Goal: Task Accomplishment & Management: Manage account settings

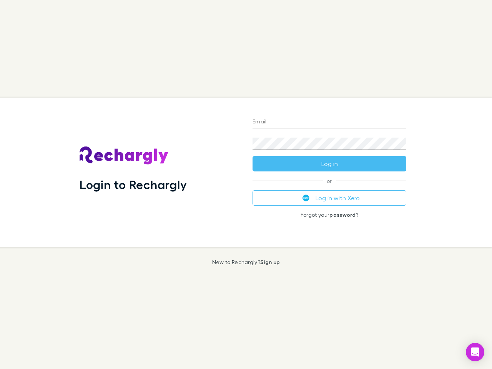
click at [246, 184] on div "Login to Rechargly" at bounding box center [159, 172] width 173 height 149
click at [329, 122] on input "Email" at bounding box center [329, 122] width 154 height 12
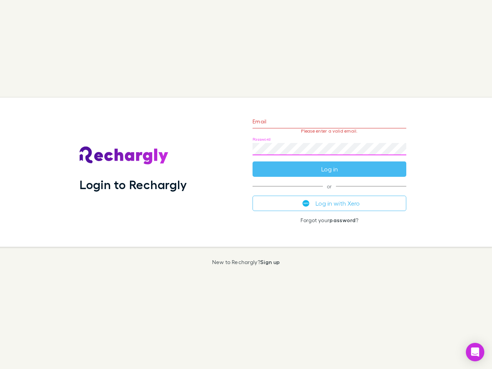
click at [329, 164] on form "Email Please enter a valid email. Password Log in" at bounding box center [329, 143] width 154 height 67
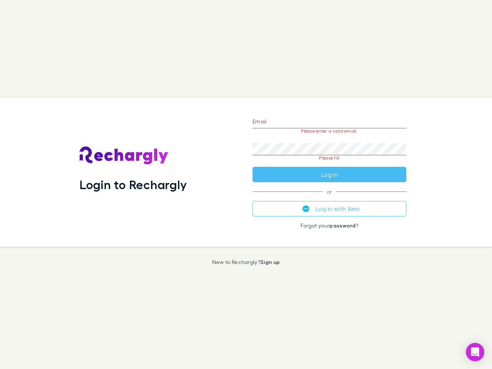
click at [329, 198] on div "Email Please enter a valid email. Password Please fill Log in or Log in with Xe…" at bounding box center [329, 172] width 166 height 149
click at [475, 352] on icon "Open Intercom Messenger" at bounding box center [475, 351] width 8 height 9
